Goal: Transaction & Acquisition: Purchase product/service

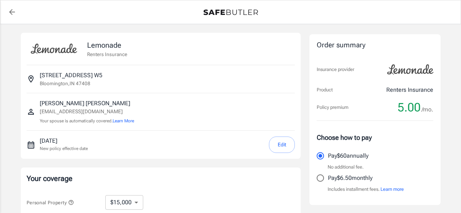
select select "15000"
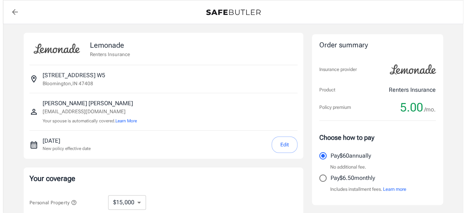
scroll to position [186, 0]
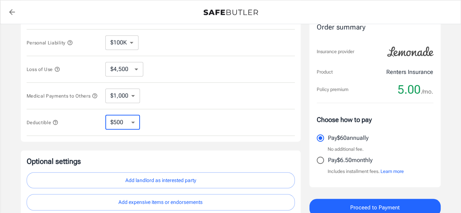
click at [134, 129] on select "$250 $500 $1,000 $2,500" at bounding box center [122, 122] width 35 height 15
select select "250"
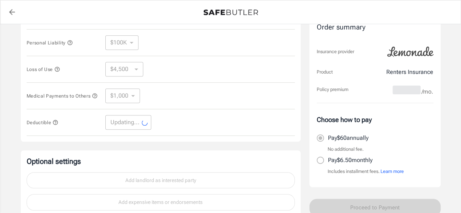
select select "250"
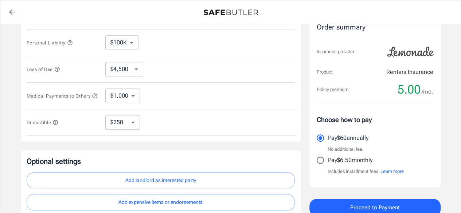
click at [201, 181] on button "Add landlord as interested party" at bounding box center [161, 180] width 268 height 16
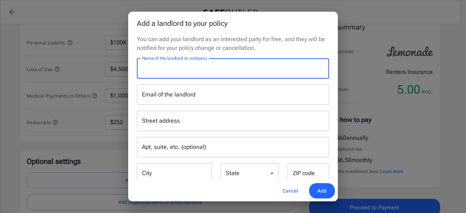
click at [257, 75] on input "Name of the landlord or company" at bounding box center [233, 68] width 192 height 20
type input "AJG RISK MANAGEMENT SERVICES"
click at [232, 122] on input "Street address" at bounding box center [233, 121] width 186 height 14
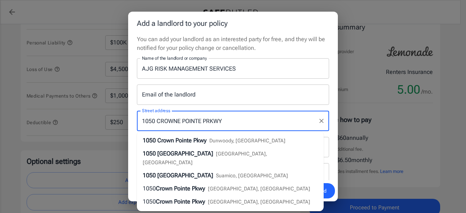
click at [253, 122] on input "1050 CROWNE POINTE PRKWY" at bounding box center [227, 121] width 175 height 14
type input "1050 CROWNE POINTE PRKWY"
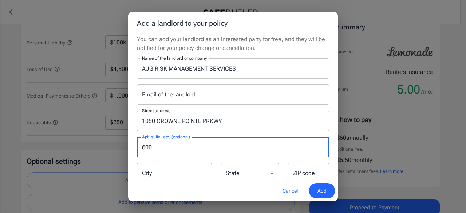
type input "600"
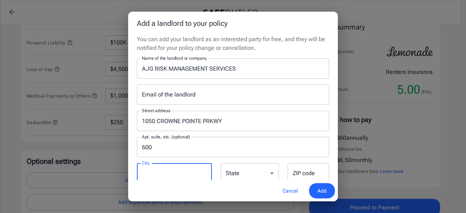
click at [185, 174] on input "City" at bounding box center [174, 173] width 75 height 20
type input "ATLANTA"
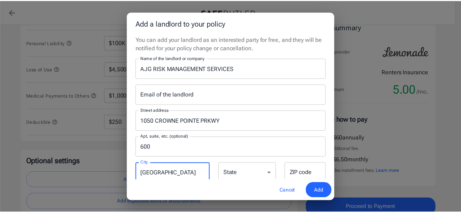
scroll to position [3, 0]
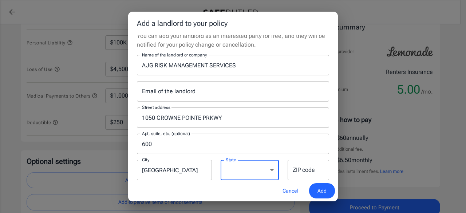
select select "GA"
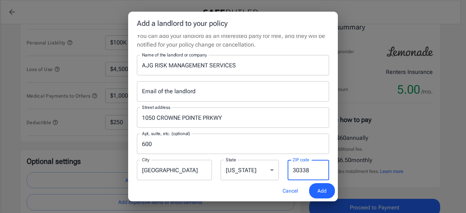
type input "30338"
click at [325, 192] on span "Add" at bounding box center [322, 190] width 9 height 9
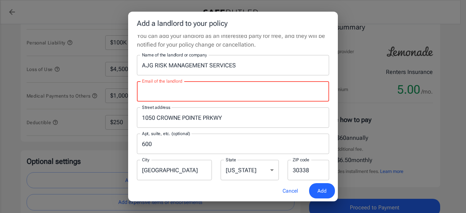
click at [261, 94] on input "Email of the landlord" at bounding box center [233, 91] width 192 height 20
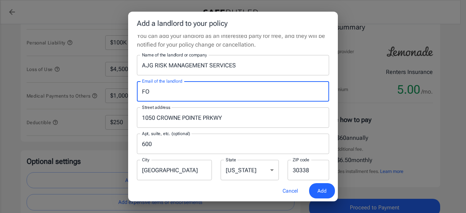
type input "F"
type input "fountainparkoffice@regency-multifamily.com"
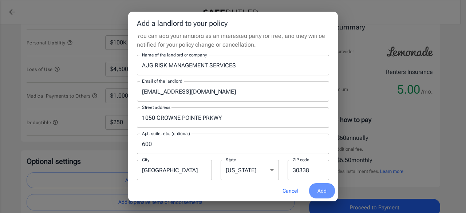
click at [325, 192] on span "Add" at bounding box center [322, 190] width 9 height 9
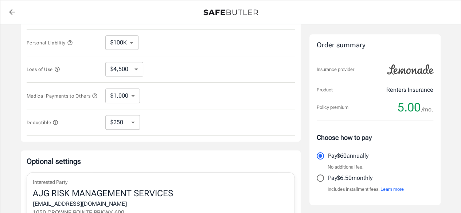
scroll to position [319, 0]
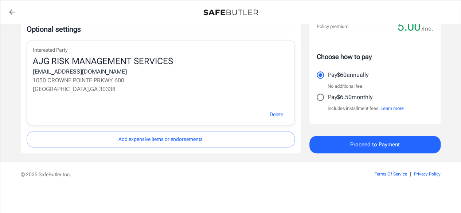
click at [351, 198] on footer "© 2025 SafeButler Inc. Terms Of Service | Privacy Policy" at bounding box center [230, 187] width 461 height 51
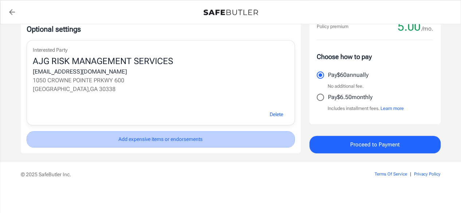
click at [218, 143] on button "Add expensive items or endorsements" at bounding box center [161, 139] width 268 height 16
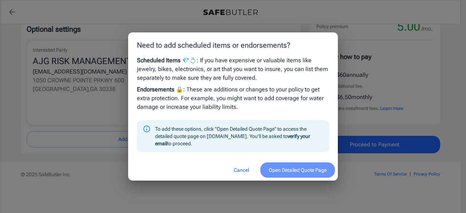
click at [285, 174] on button "Open Detailed Quote Page" at bounding box center [297, 170] width 75 height 16
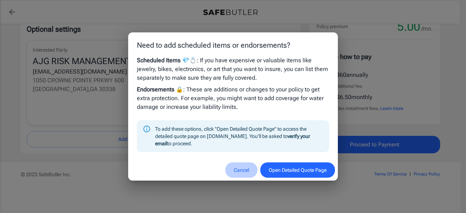
click at [240, 171] on button "Cancel" at bounding box center [241, 170] width 32 height 16
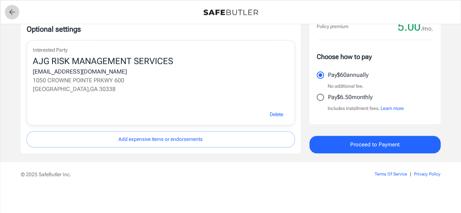
click at [12, 14] on icon "back to quotes" at bounding box center [12, 12] width 9 height 9
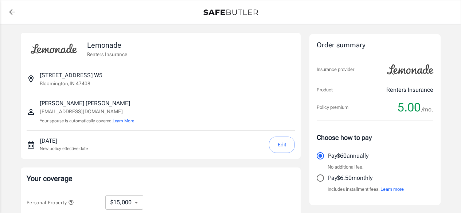
select select "15000"
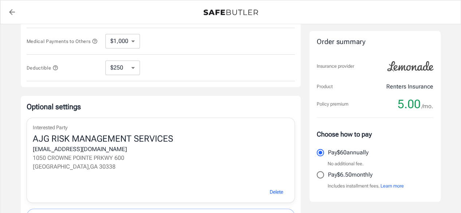
scroll to position [245, 0]
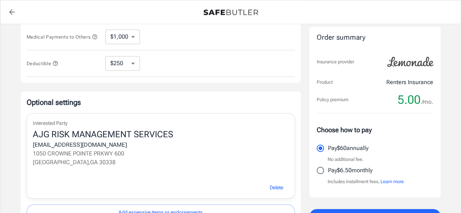
click at [275, 186] on span "Delete" at bounding box center [276, 187] width 13 height 9
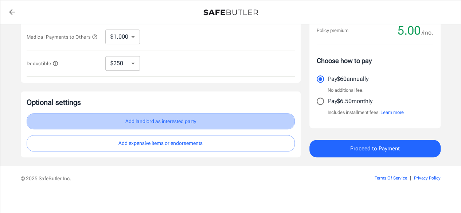
click at [212, 124] on button "Add landlord as interested party" at bounding box center [161, 121] width 268 height 16
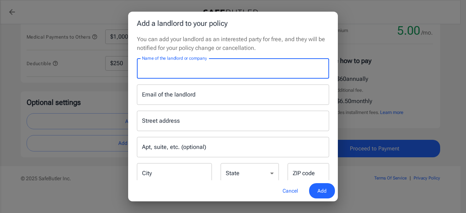
click at [209, 70] on input "Name of the landlord or company" at bounding box center [233, 68] width 192 height 20
type input "Fountain Park Apartment"
click at [217, 97] on input "Email of the landlord" at bounding box center [233, 95] width 192 height 20
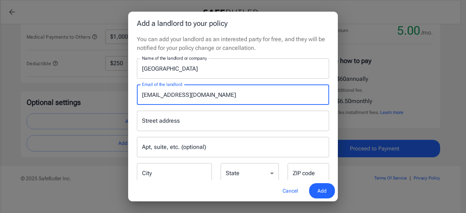
type input "fountainparkoffice@regency-multifamily.com"
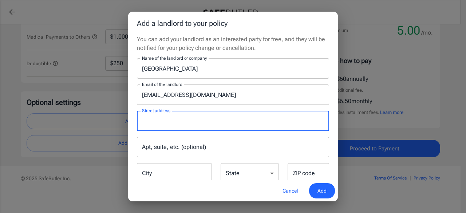
click at [208, 125] on input "Street address" at bounding box center [233, 121] width 186 height 14
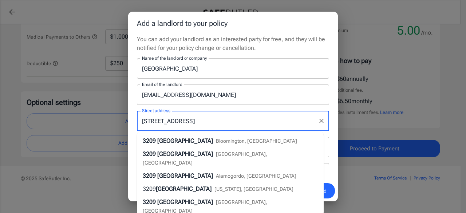
click at [210, 145] on li "3209 East 10th Street Bloomington, IN" at bounding box center [230, 140] width 187 height 13
type input "3209 East 10th Street"
type input "Bloomington"
select select "IN"
type input "47408"
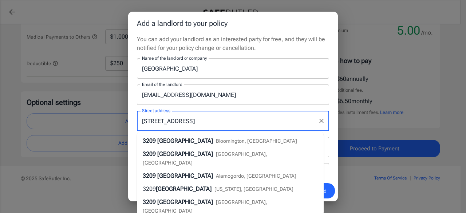
type input "3209 East 10th Street"
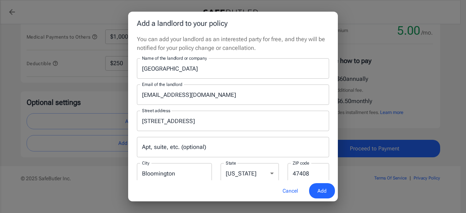
click at [326, 189] on span "Add" at bounding box center [322, 190] width 9 height 9
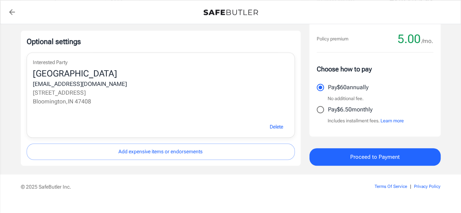
scroll to position [319, 0]
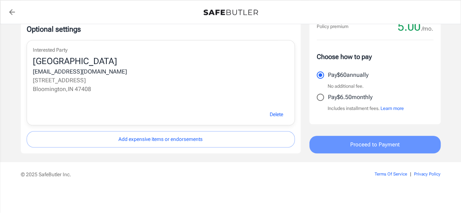
click at [381, 149] on span "Proceed to Payment" at bounding box center [375, 144] width 50 height 9
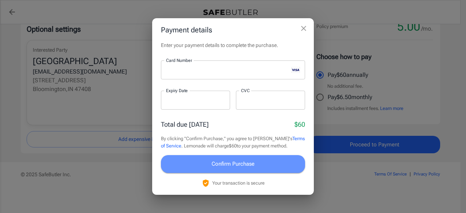
click at [198, 161] on button "Confirm Purchase" at bounding box center [233, 163] width 144 height 17
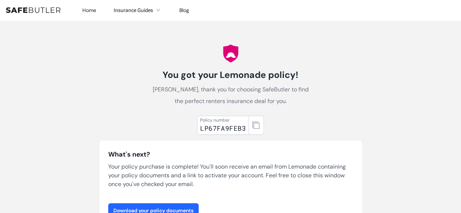
click at [182, 208] on link "Download your policy documents" at bounding box center [153, 210] width 90 height 15
